Goal: Task Accomplishment & Management: Manage account settings

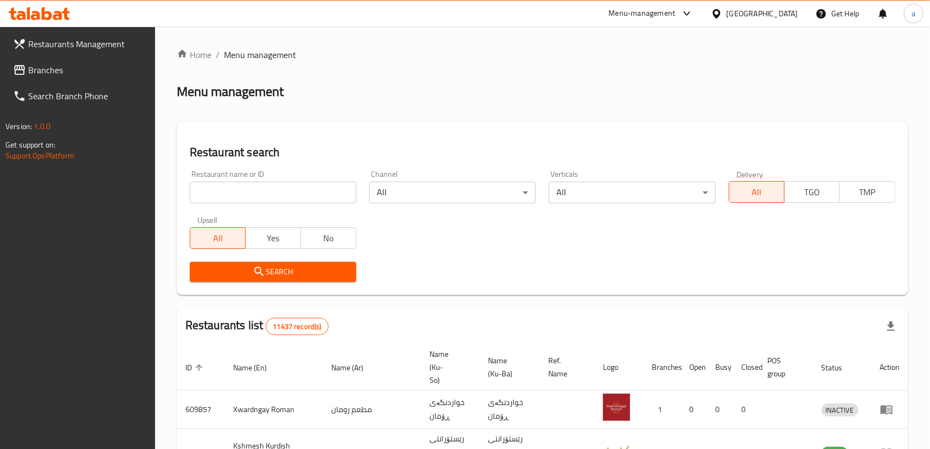
click at [117, 78] on link "Branches" at bounding box center [79, 70] width 151 height 26
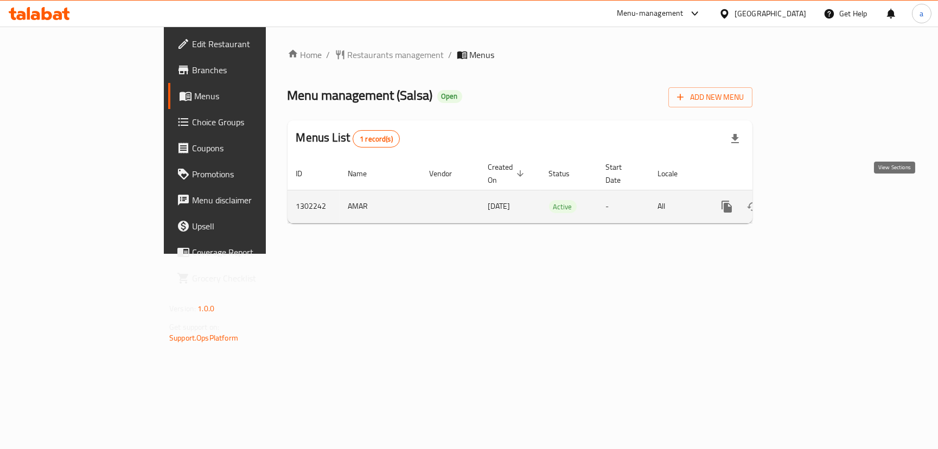
click at [818, 194] on link "enhanced table" at bounding box center [805, 207] width 26 height 26
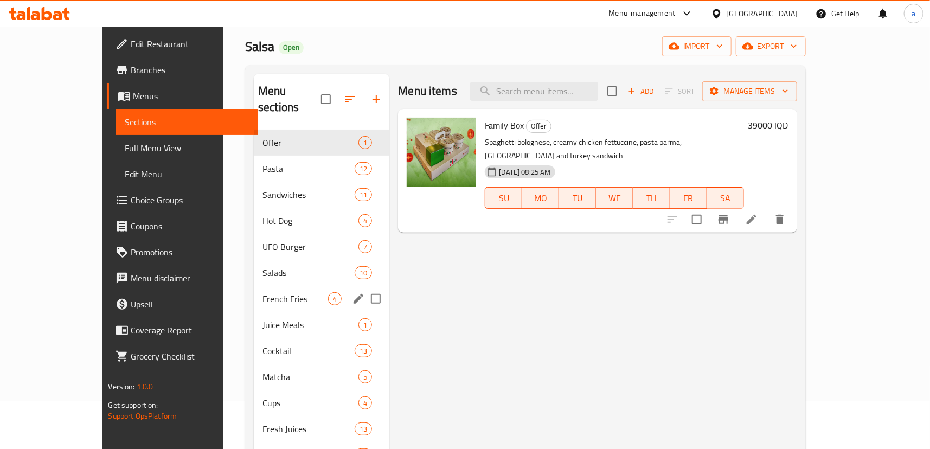
scroll to position [47, 0]
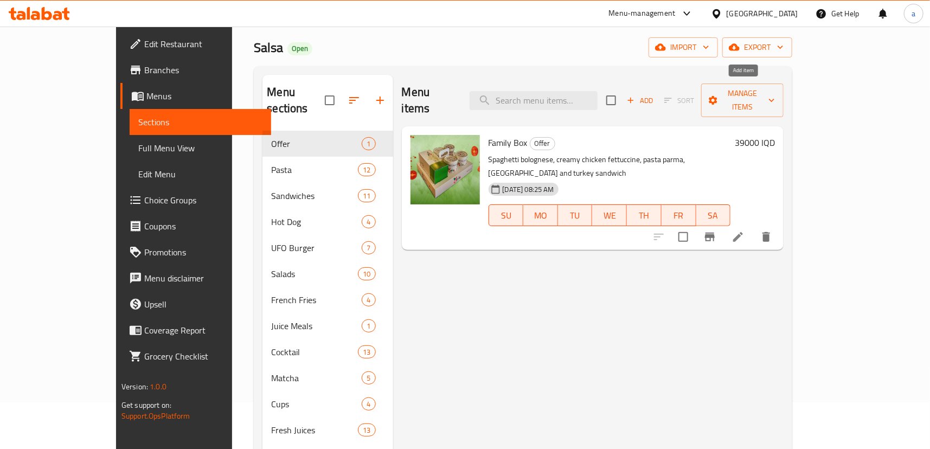
click at [655, 94] on span "Add" at bounding box center [639, 100] width 29 height 12
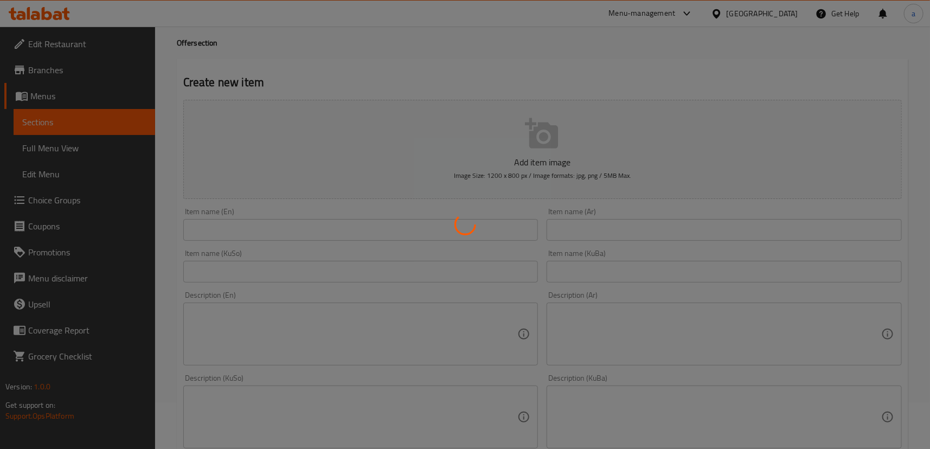
click at [77, 116] on div at bounding box center [465, 224] width 930 height 449
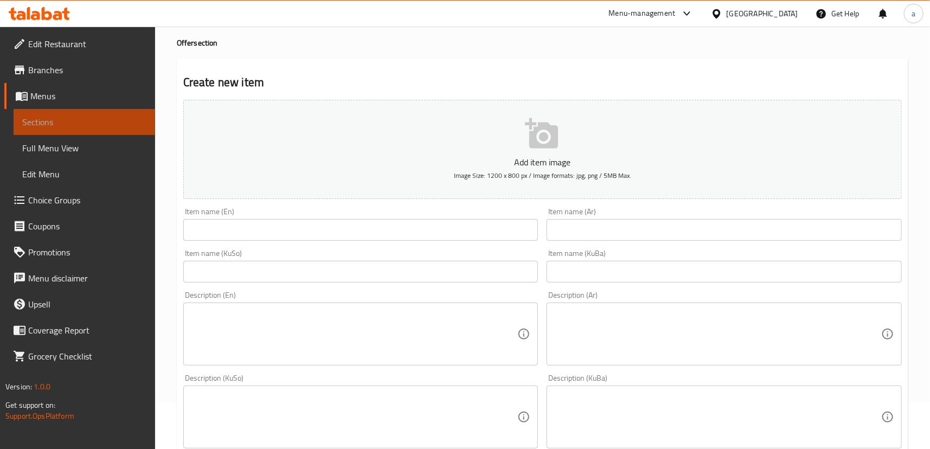
click at [94, 112] on link "Sections" at bounding box center [85, 122] width 142 height 26
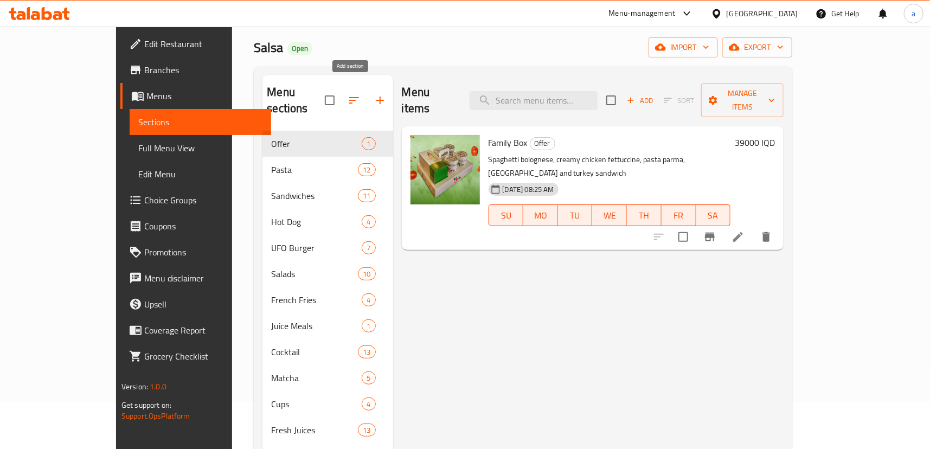
click at [374, 94] on icon "button" at bounding box center [380, 100] width 13 height 13
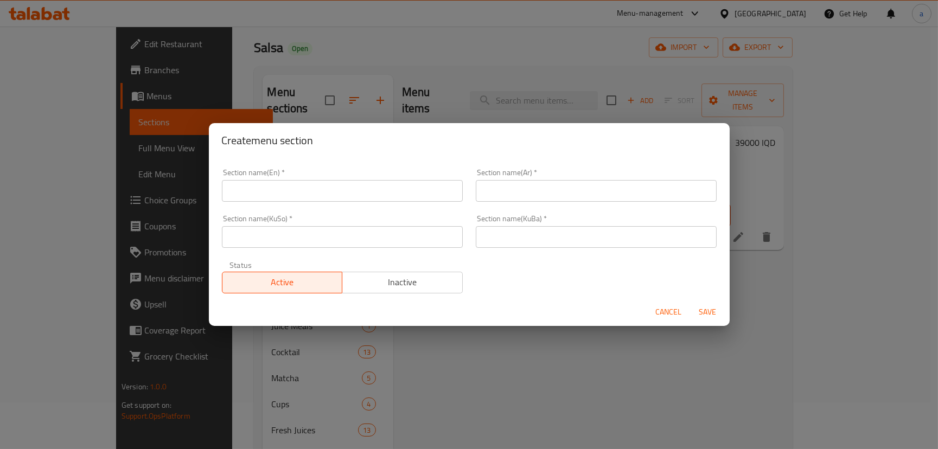
click at [315, 195] on input "text" at bounding box center [342, 191] width 241 height 22
type input "a"
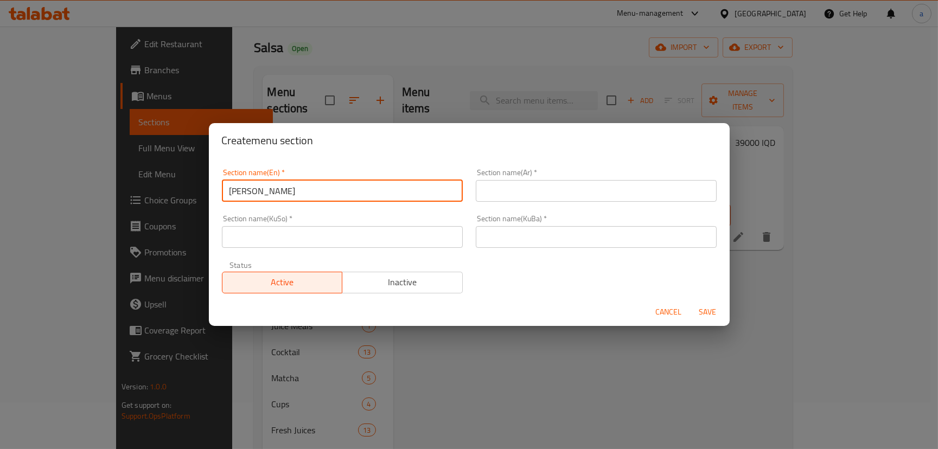
type input "Ahmed"
click at [514, 208] on div "Section name(KuBa)   * Section name(KuBa) *" at bounding box center [596, 231] width 254 height 46
click at [522, 184] on input "text" at bounding box center [596, 191] width 241 height 22
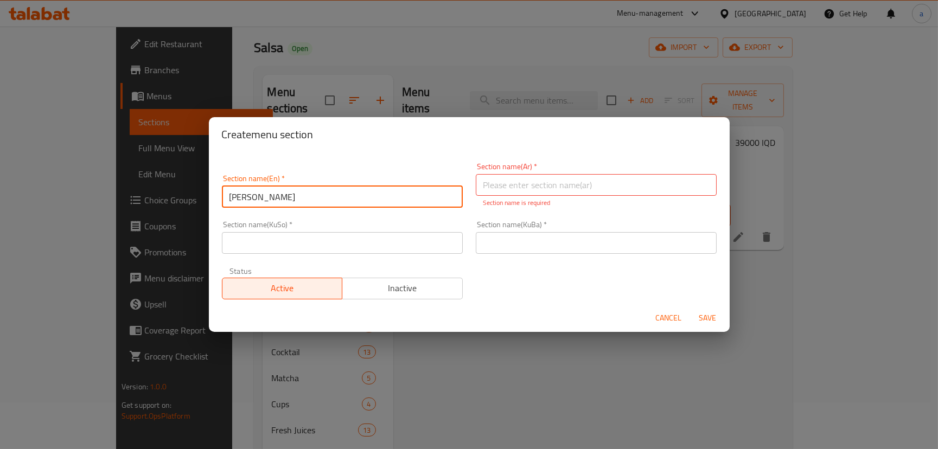
drag, startPoint x: 207, startPoint y: 206, endPoint x: 183, endPoint y: 206, distance: 23.9
click at [183, 206] on div "Create menu section Section name(En)   * Ahmed Section name(En) * Section name(…" at bounding box center [469, 224] width 938 height 449
click at [523, 184] on input "text" at bounding box center [596, 185] width 241 height 22
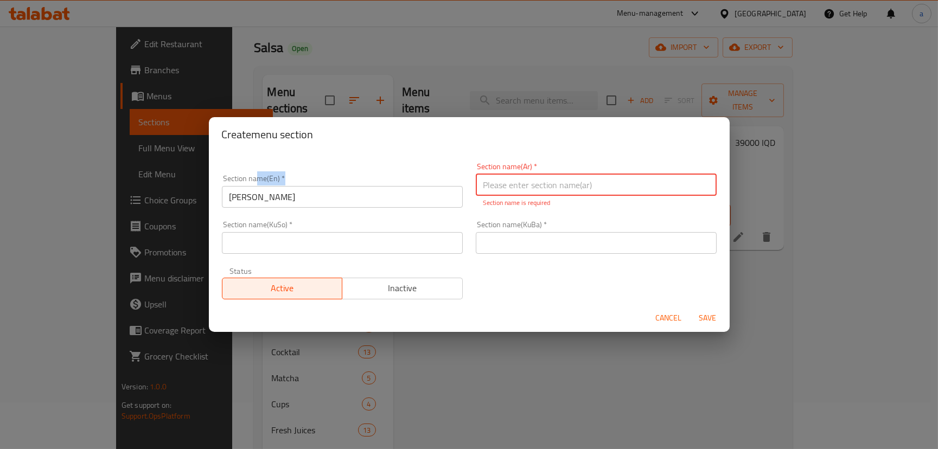
drag, startPoint x: 255, startPoint y: 183, endPoint x: 233, endPoint y: 198, distance: 27.4
click at [233, 197] on div "Section name(En)   * Ahmed Section name(En) *" at bounding box center [342, 191] width 241 height 33
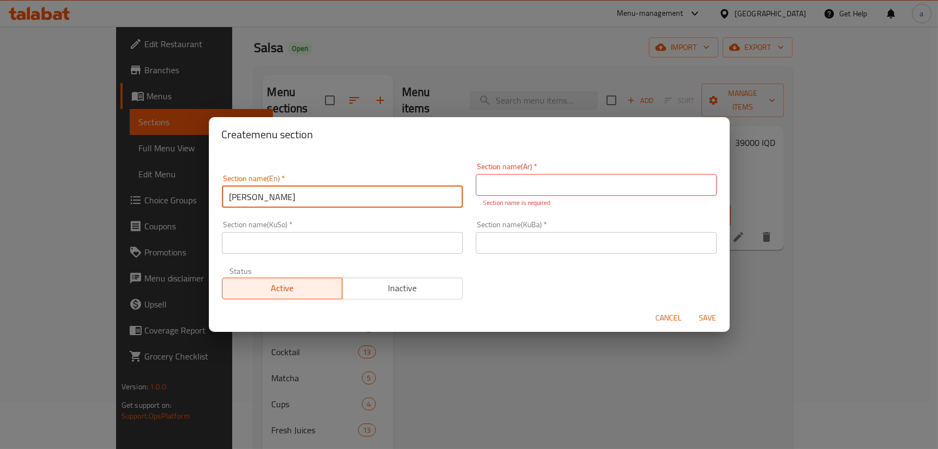
drag, startPoint x: 263, startPoint y: 200, endPoint x: 216, endPoint y: 206, distance: 47.1
click at [216, 206] on div "Section name(En)   * Ahmed Section name(En) *" at bounding box center [342, 191] width 254 height 46
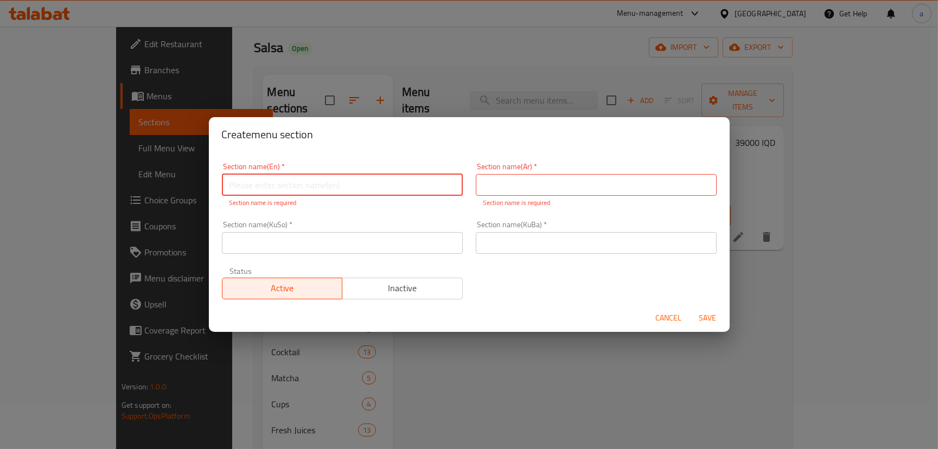
paste input "Salsa Signature Eats"
type input "Salsa Signature Eats"
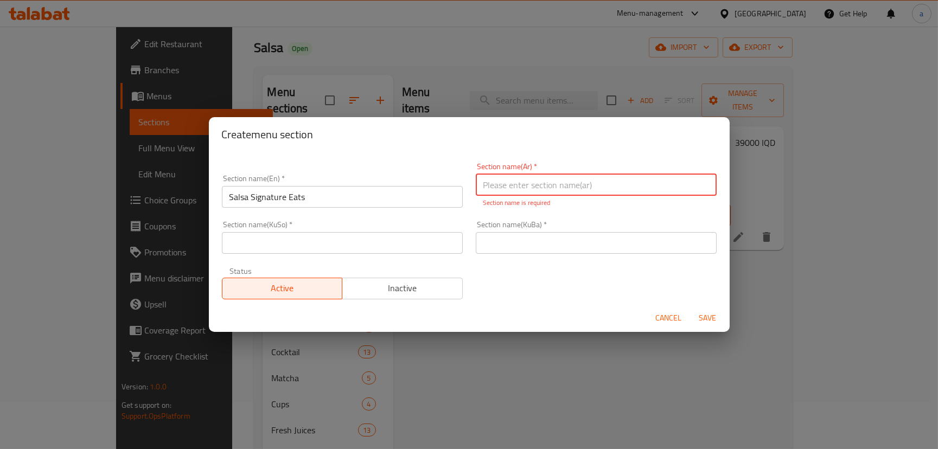
click at [550, 192] on input "text" at bounding box center [596, 185] width 241 height 22
paste input "أكلات سالسا المميزة"
type input "أكلات سالسا المميزة"
click at [439, 229] on div "Section name(KuSo)   * Section name(KuSo) *" at bounding box center [342, 237] width 241 height 33
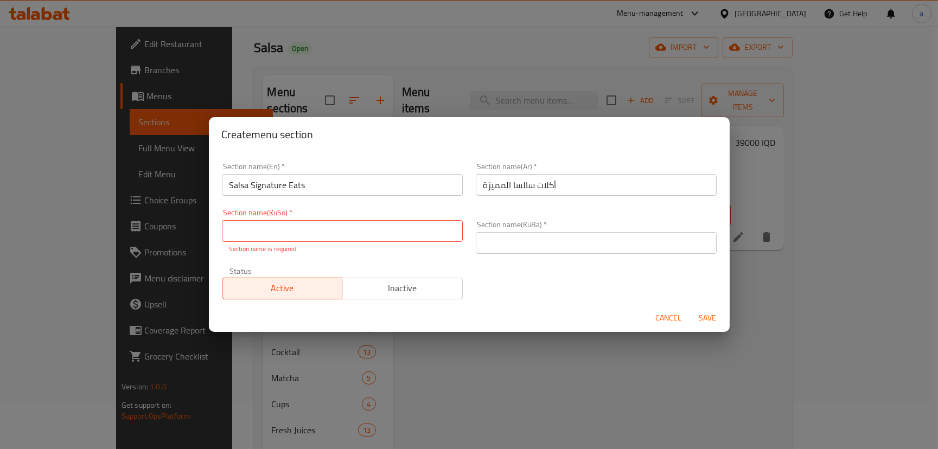
click at [374, 218] on div "Section name(KuSo)   * Section name(KuSo) * Section name is required" at bounding box center [342, 231] width 241 height 45
click at [379, 230] on input "text" at bounding box center [342, 231] width 241 height 22
paste input "سەلسا خواردنەکانى تایبەتی"
type input "سەلسا خواردنەکانى تایبەتی"
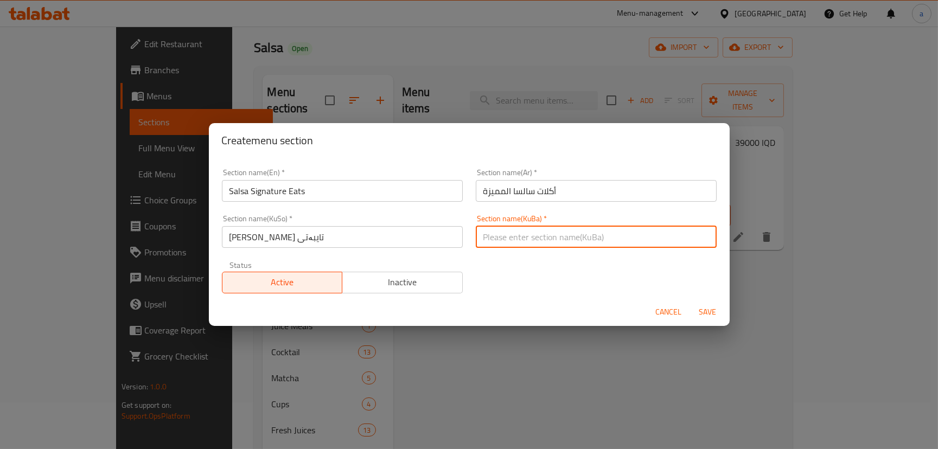
click at [542, 246] on input "text" at bounding box center [596, 237] width 241 height 22
paste input "سەلسا خواردنەکانى تایبەتی"
type input "سەلسا خواردنەکانى تایبەتی"
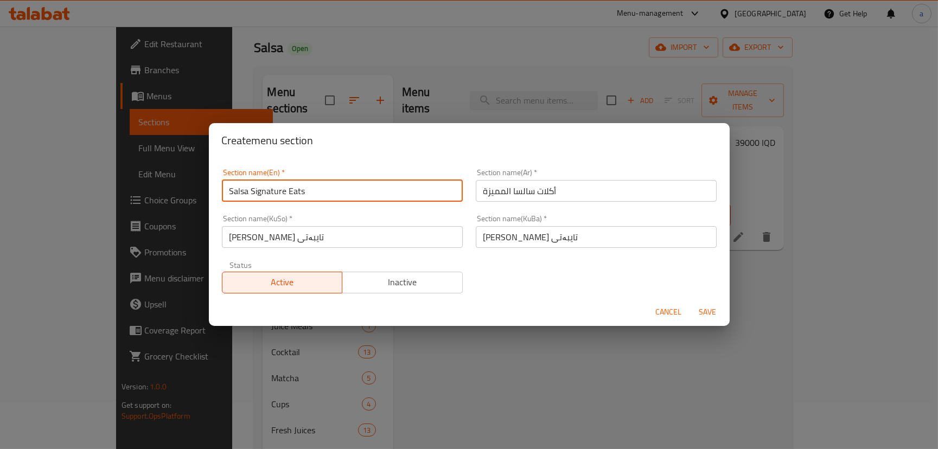
drag, startPoint x: 283, startPoint y: 193, endPoint x: 252, endPoint y: 194, distance: 30.4
click at [252, 194] on input "Salsa Signature Eats" at bounding box center [342, 191] width 241 height 22
drag, startPoint x: 284, startPoint y: 191, endPoint x: 249, endPoint y: 192, distance: 34.2
click at [249, 192] on input "Salsa Signature Eats" at bounding box center [342, 191] width 241 height 22
drag, startPoint x: 336, startPoint y: 201, endPoint x: 233, endPoint y: 206, distance: 103.7
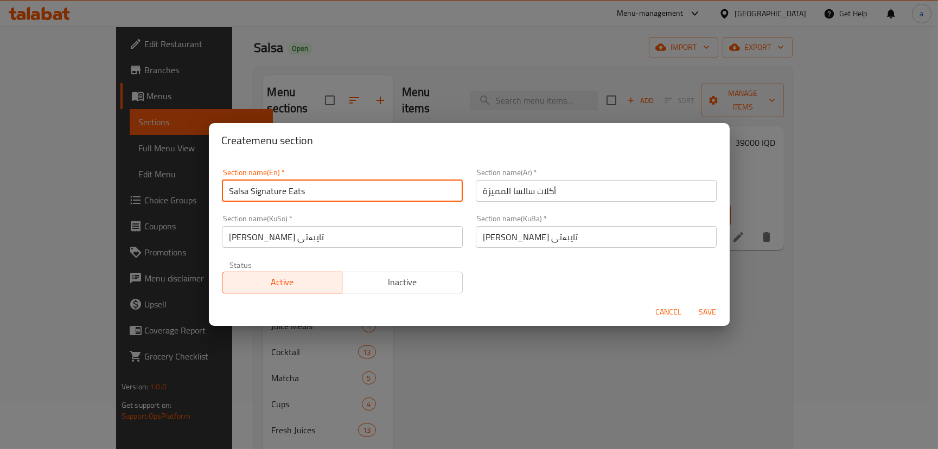
click at [233, 206] on div "Section name(En)   * Salsa Signature Eats Section name(En) *" at bounding box center [342, 185] width 254 height 46
click at [267, 193] on input "Salsa Signature Eats" at bounding box center [342, 191] width 241 height 22
click at [267, 194] on input "Salsa Signature Eats" at bounding box center [342, 191] width 241 height 22
click at [267, 193] on input "Salsa Signature Eats" at bounding box center [342, 191] width 241 height 22
paste input "Pizza"
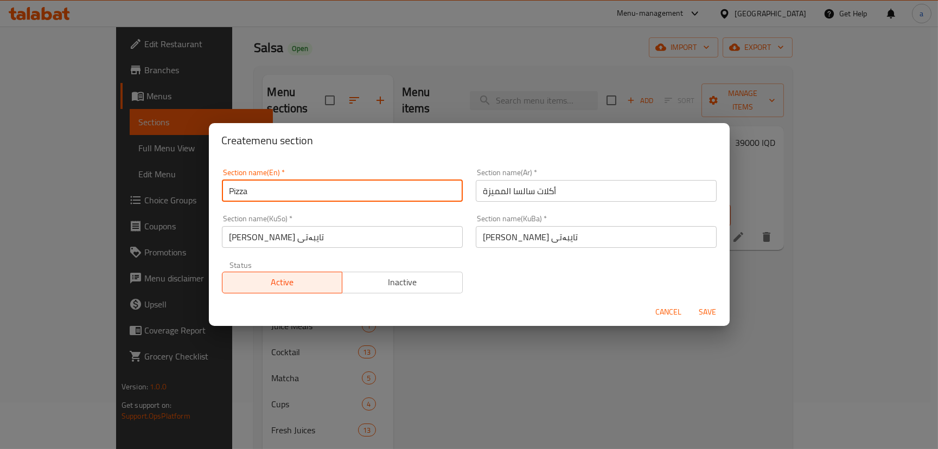
type input "Pizza"
click at [538, 193] on input "أكلات سالسا المميزة" at bounding box center [596, 191] width 241 height 22
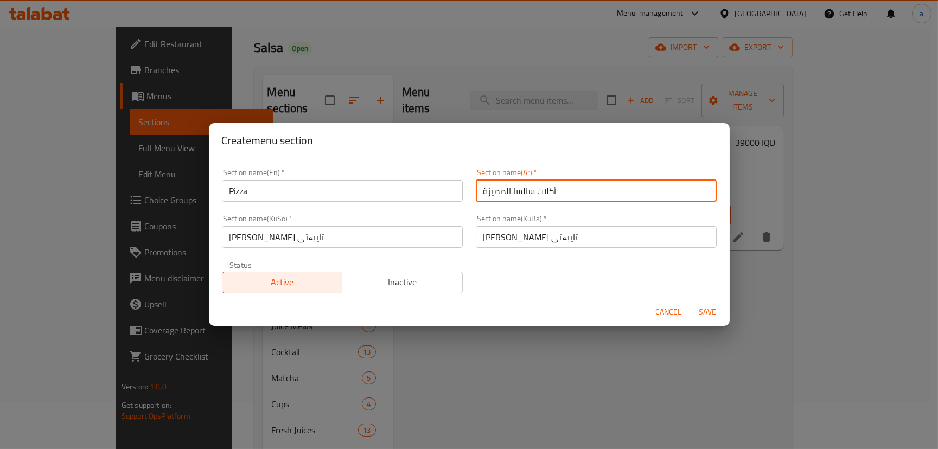
click at [537, 193] on input "أكلات سالسا المميزة" at bounding box center [596, 191] width 241 height 22
click at [537, 194] on input "أكلات سالسا المميزة" at bounding box center [596, 191] width 241 height 22
click at [515, 197] on input "أكلات سالسا المميزة" at bounding box center [596, 191] width 241 height 22
click at [517, 194] on input "أكلات سالسا المميزة" at bounding box center [596, 191] width 241 height 22
click at [517, 195] on input "أكلات سالسا المميزة" at bounding box center [596, 191] width 241 height 22
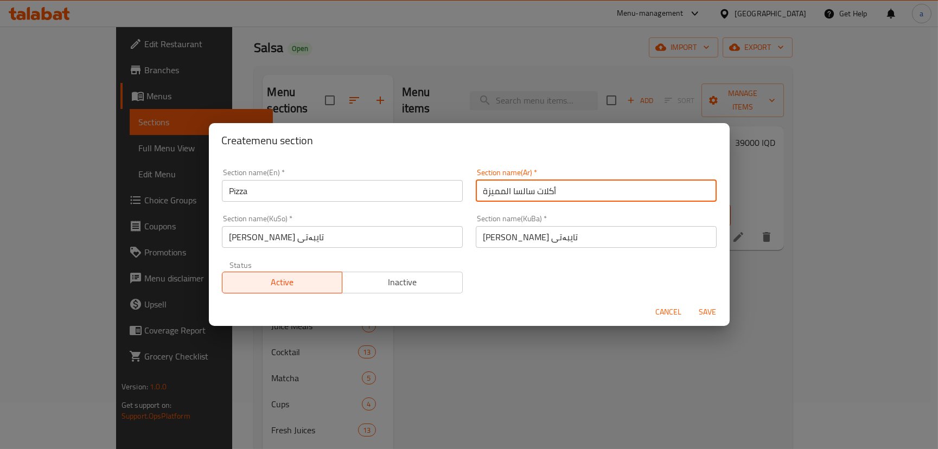
click at [516, 195] on input "أكلات سالسا المميزة" at bounding box center [596, 191] width 241 height 22
paste input "لبيتزا"
type input "البيتزا"
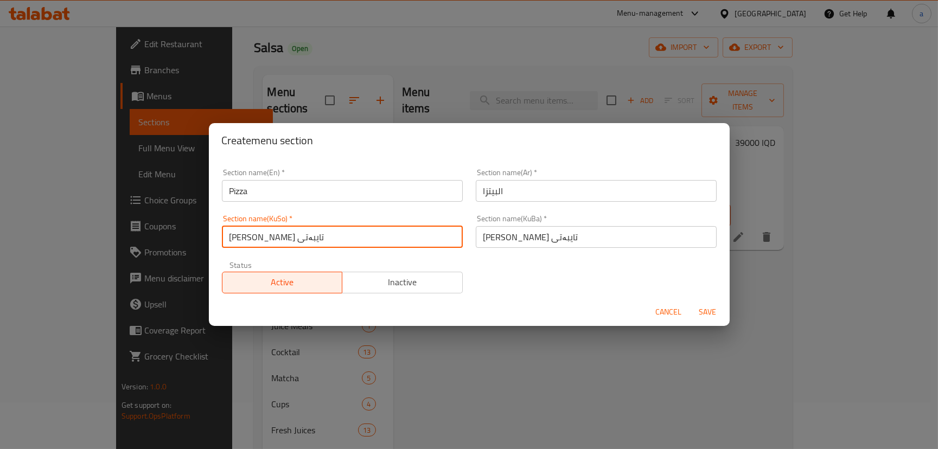
click at [284, 244] on input "سەلسا خواردنەکانى تایبەتی" at bounding box center [342, 237] width 241 height 22
paste input "پیتزا"
type input "پیتزا"
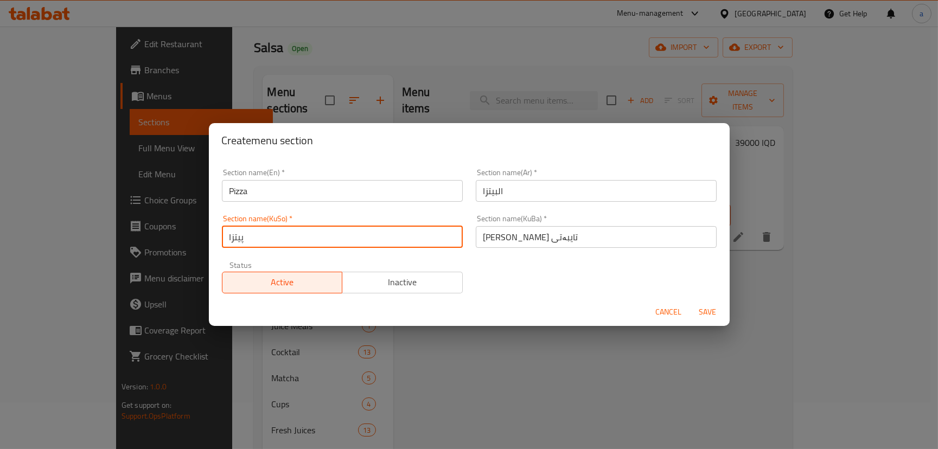
click at [505, 242] on input "سەلسا خواردنەکانى تایبەتی" at bounding box center [596, 237] width 241 height 22
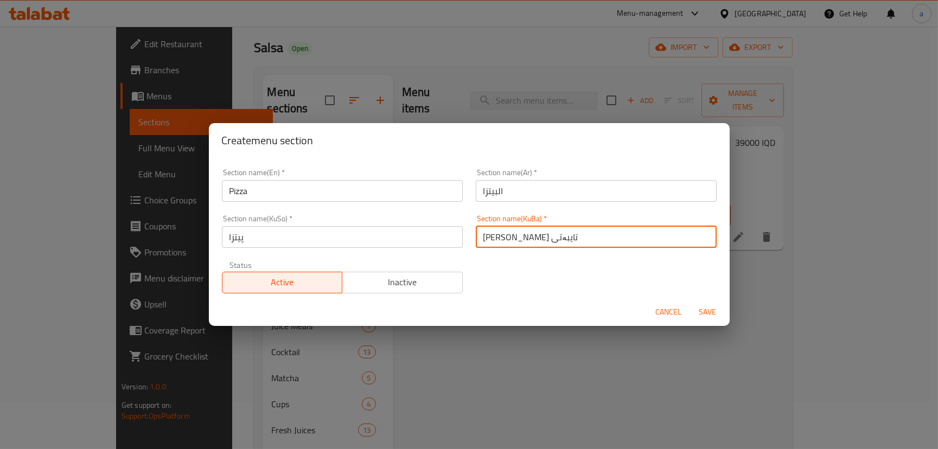
click at [504, 242] on input "سەلسا خواردنەکانى تایبەتی" at bounding box center [596, 237] width 241 height 22
click at [508, 241] on input "سەلسا خواردنەکانى تایبەتی" at bounding box center [596, 237] width 241 height 22
click at [508, 242] on input "سەلسا خواردنەکانى تایبەتی" at bounding box center [596, 237] width 241 height 22
paste input "پیتزا"
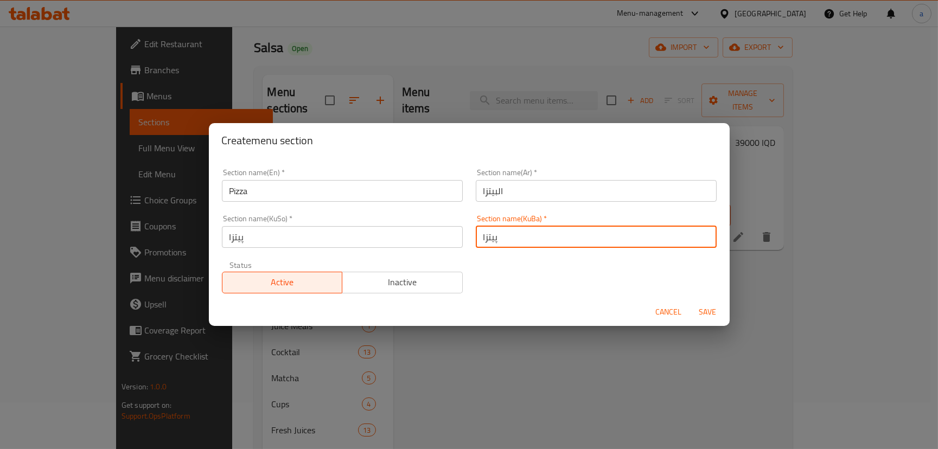
type input "پیتزا"
click at [710, 313] on span "Save" at bounding box center [708, 312] width 26 height 14
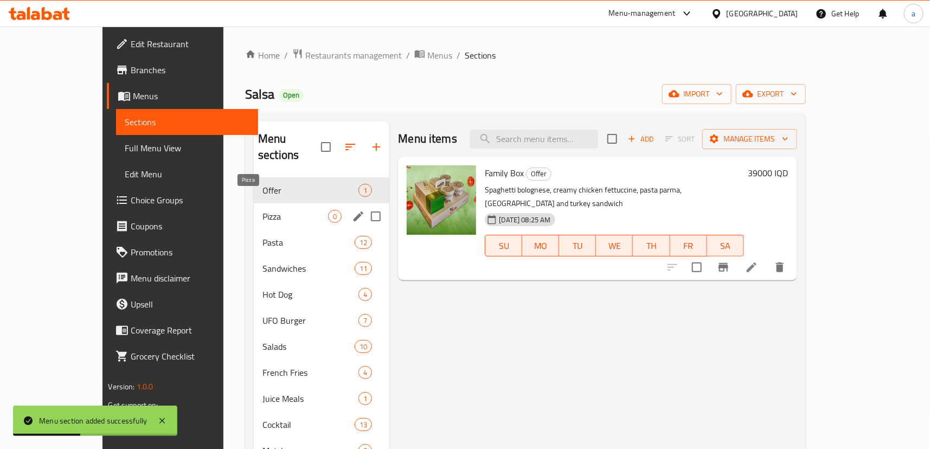
click at [262, 210] on span "Pizza" at bounding box center [295, 216] width 66 height 13
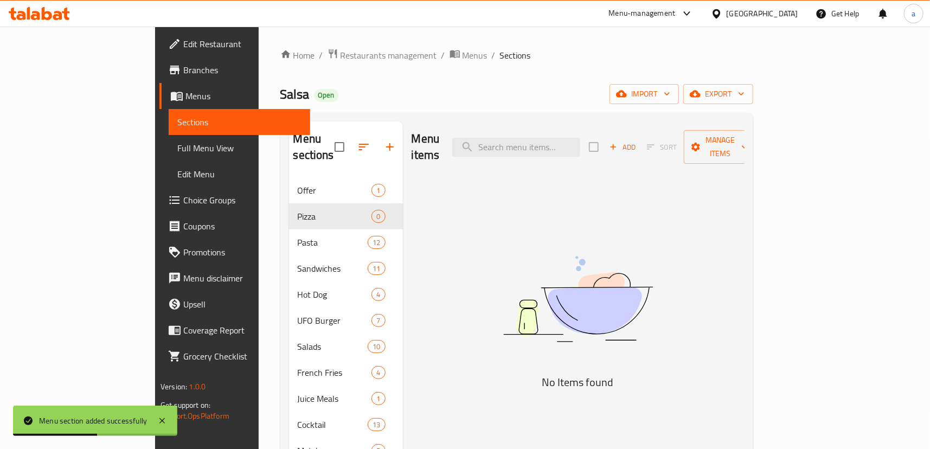
click at [637, 141] on span "Add" at bounding box center [622, 147] width 29 height 12
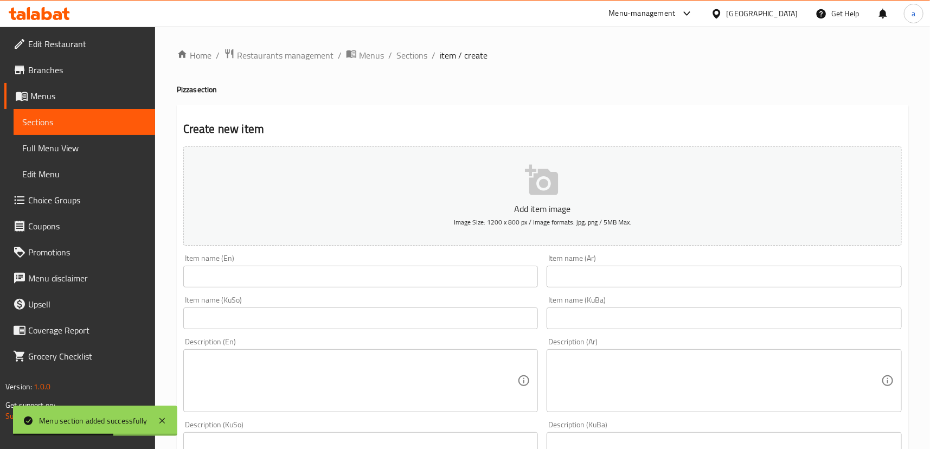
drag, startPoint x: 347, startPoint y: 264, endPoint x: 345, endPoint y: 274, distance: 11.1
click at [347, 271] on div "Item name (En) Item name (En)" at bounding box center [360, 270] width 355 height 33
click at [345, 275] on input "text" at bounding box center [360, 277] width 355 height 22
drag, startPoint x: 462, startPoint y: 257, endPoint x: 434, endPoint y: 271, distance: 30.3
click at [463, 257] on div "Item name (En) Item name (En)" at bounding box center [360, 270] width 355 height 33
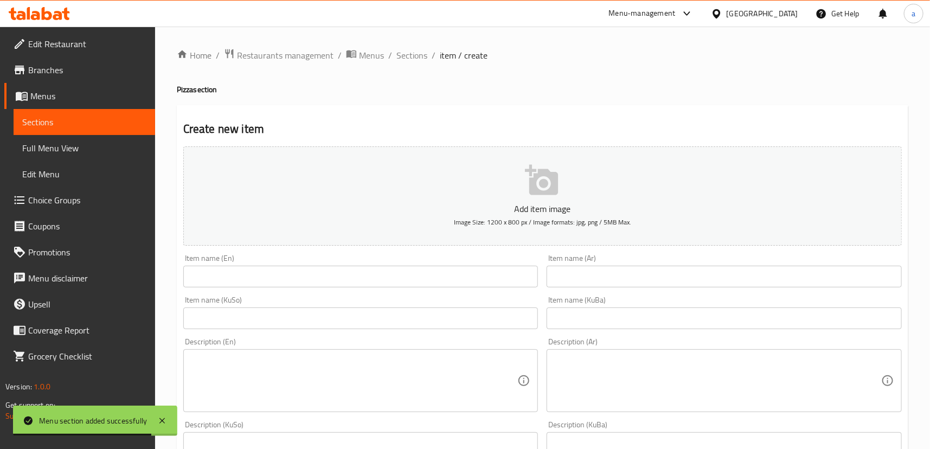
click at [414, 284] on input "text" at bounding box center [360, 277] width 355 height 22
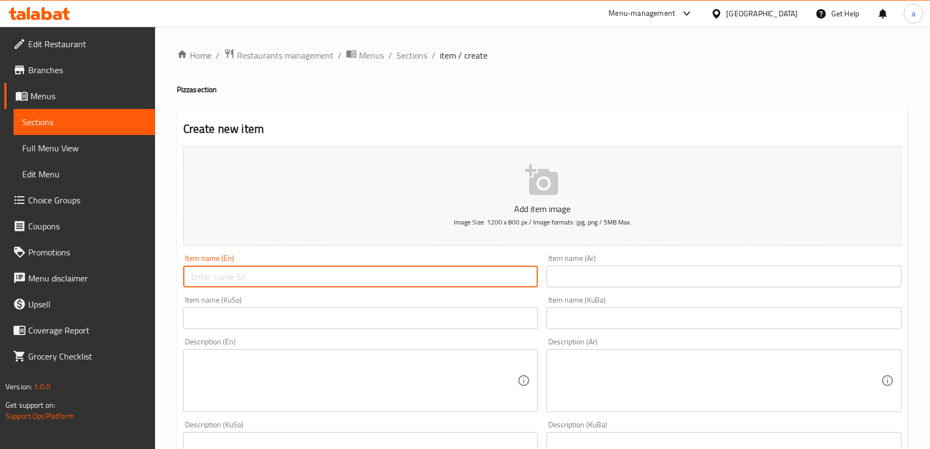
paste input "Tuna Pizza"
type input "Tuna Pizza"
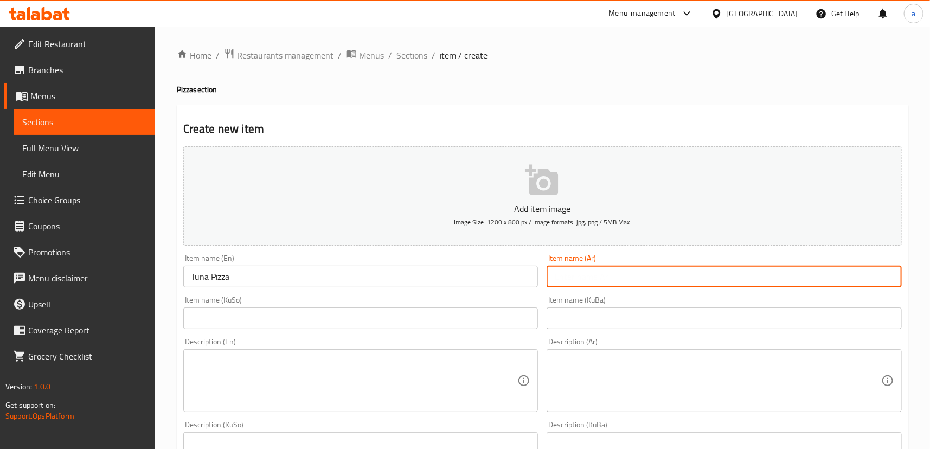
click at [591, 275] on input "text" at bounding box center [724, 277] width 355 height 22
paste input "بيتزا تونة"
type input "بيتزا تونة"
click at [457, 318] on input "text" at bounding box center [360, 318] width 355 height 22
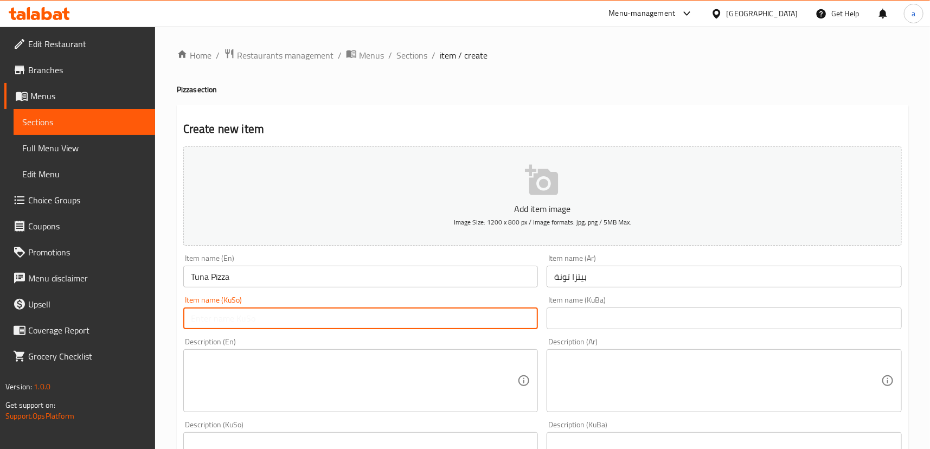
paste input "پیتزای تونە"
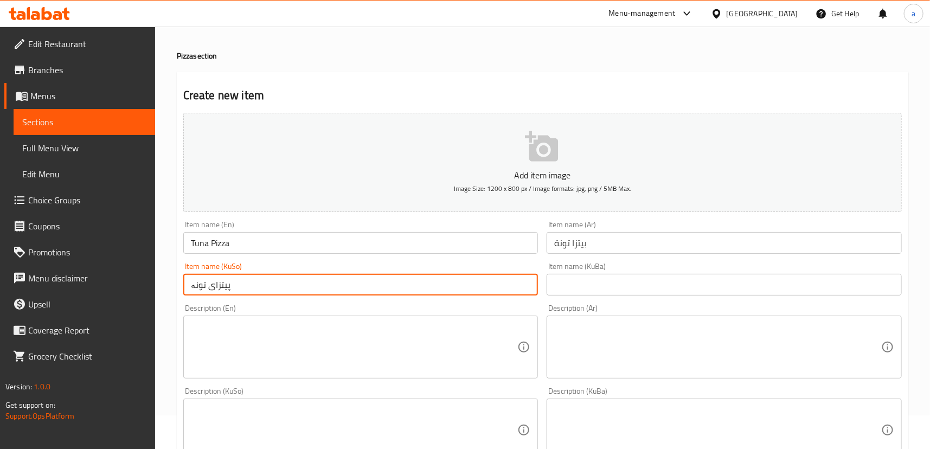
scroll to position [82, 0]
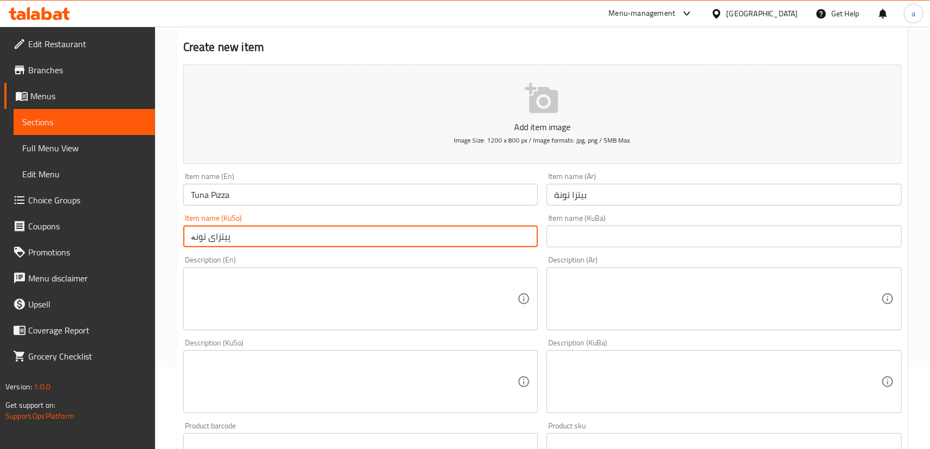
type input "پیتزای تونە"
click at [324, 281] on textarea at bounding box center [354, 299] width 327 height 52
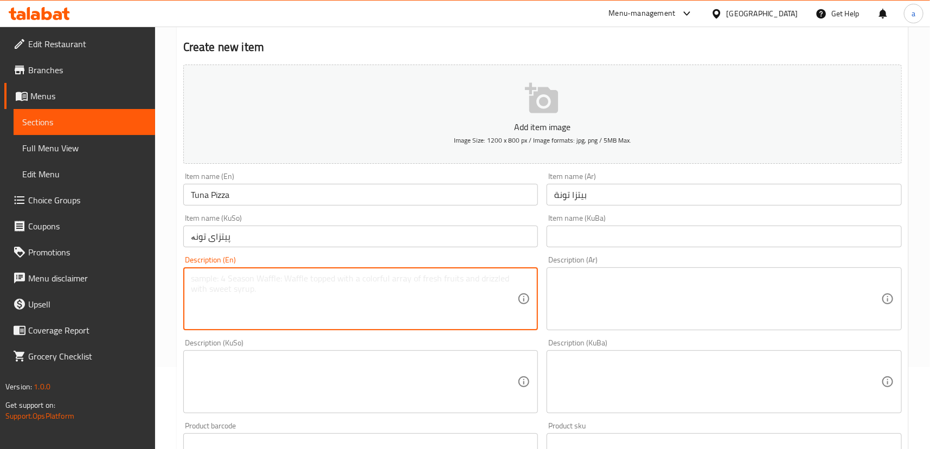
paste textarea "Tuna, black olives, pizza sauce, cheese"
type textarea "Tuna, black olives, pizza sauce, cheese"
click at [613, 297] on textarea at bounding box center [717, 299] width 327 height 52
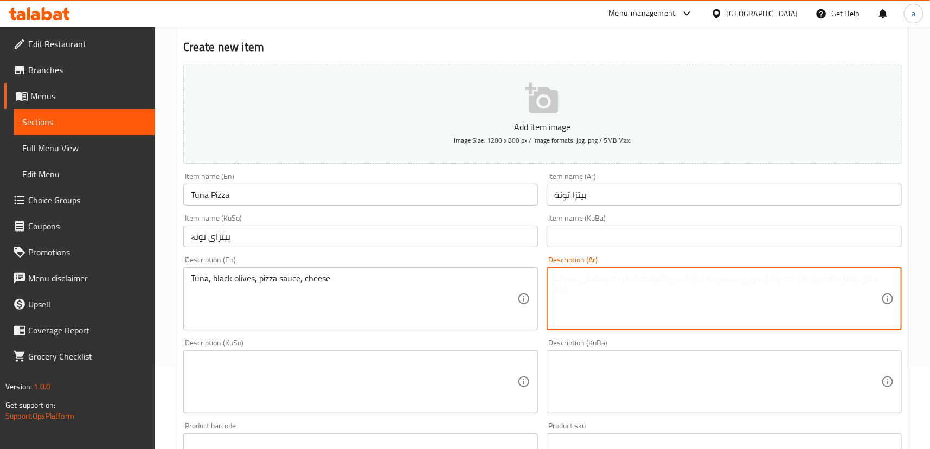
paste textarea "تونة، زيتون أسود، صلصة بيتزا، جبن"
type textarea "تونة، زيتون أسود، صلصة بيتزا، جبن"
drag, startPoint x: 694, startPoint y: 283, endPoint x: 523, endPoint y: 284, distance: 171.4
click at [524, 284] on div "Add item image Image Size: 1200 x 800 px / Image formats: jpg, png / 5MB Max. I…" at bounding box center [542, 356] width 727 height 592
